Goal: Task Accomplishment & Management: Manage account settings

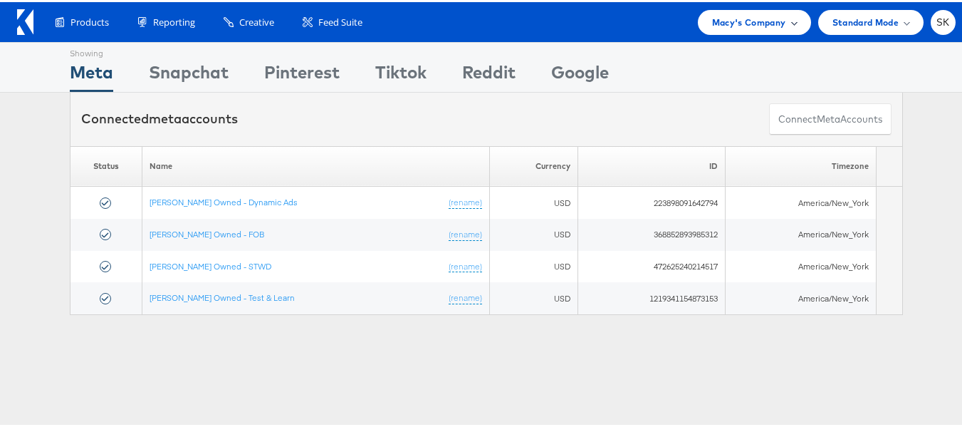
click at [731, 29] on div "Macy's Company" at bounding box center [754, 20] width 113 height 25
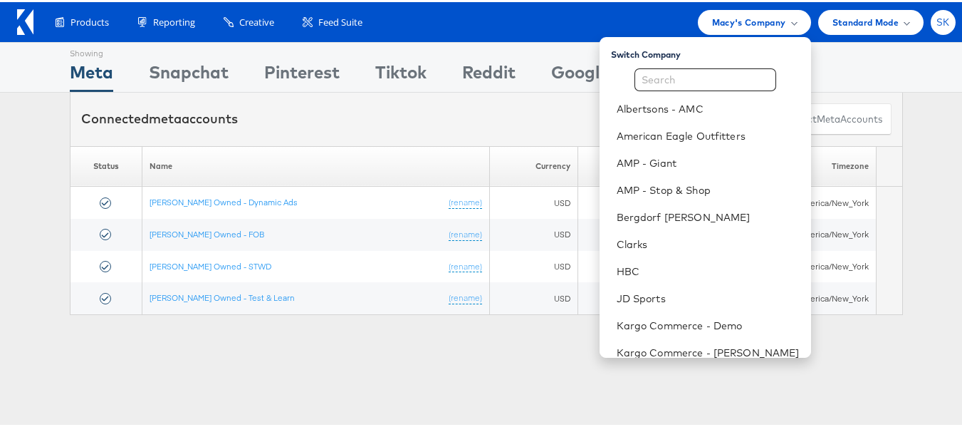
click at [934, 13] on div "SK" at bounding box center [943, 20] width 25 height 25
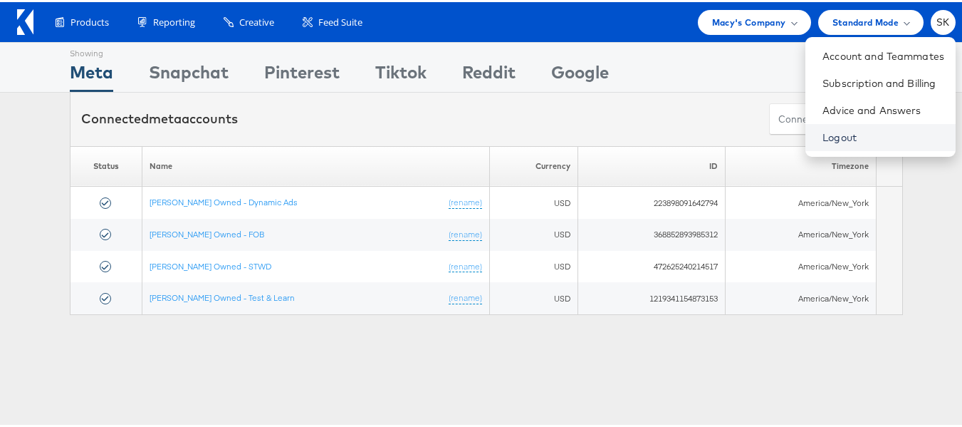
click at [822, 132] on link "Logout" at bounding box center [883, 135] width 122 height 14
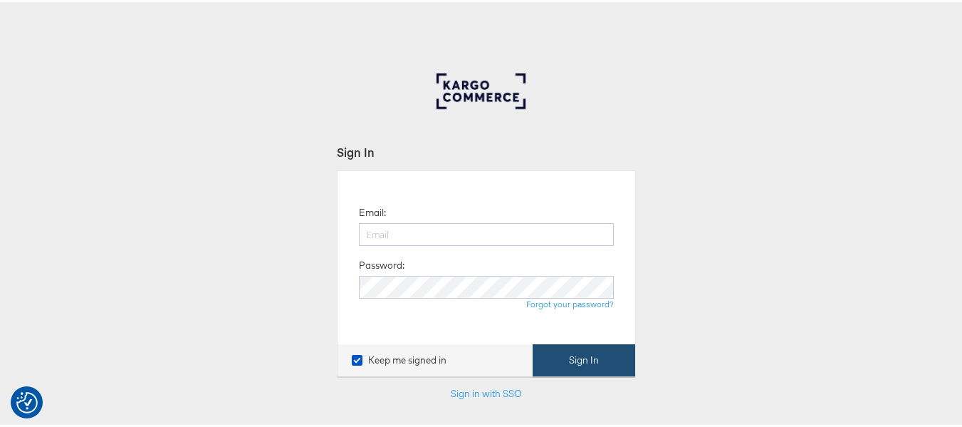
type input "[PERSON_NAME][EMAIL_ADDRESS][DOMAIN_NAME]"
click at [573, 355] on button "Sign In" at bounding box center [584, 358] width 103 height 32
